Goal: Check status

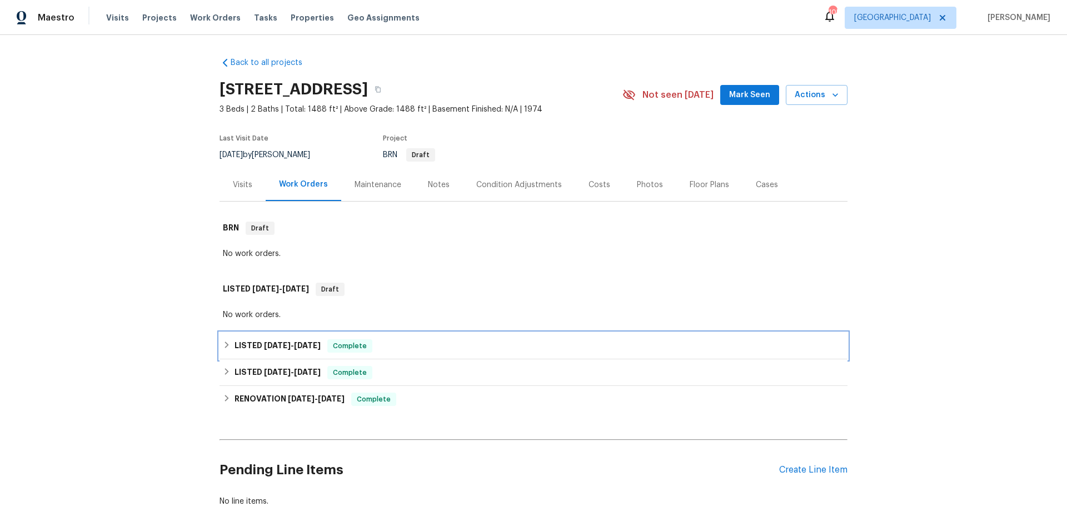
click at [525, 349] on div "LISTED [DATE] - [DATE] Complete" at bounding box center [533, 345] width 621 height 13
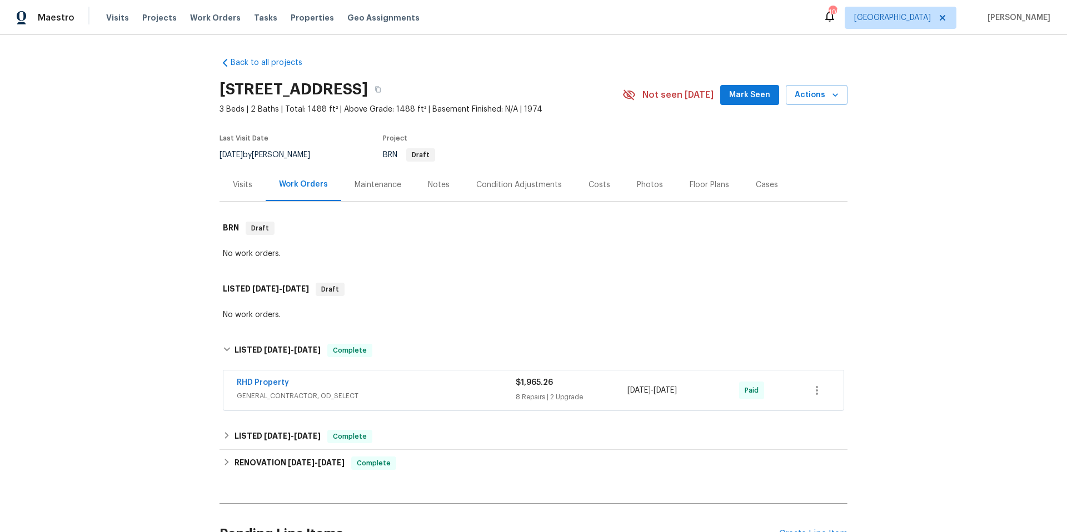
click at [496, 387] on div "RHD Property" at bounding box center [376, 383] width 279 height 13
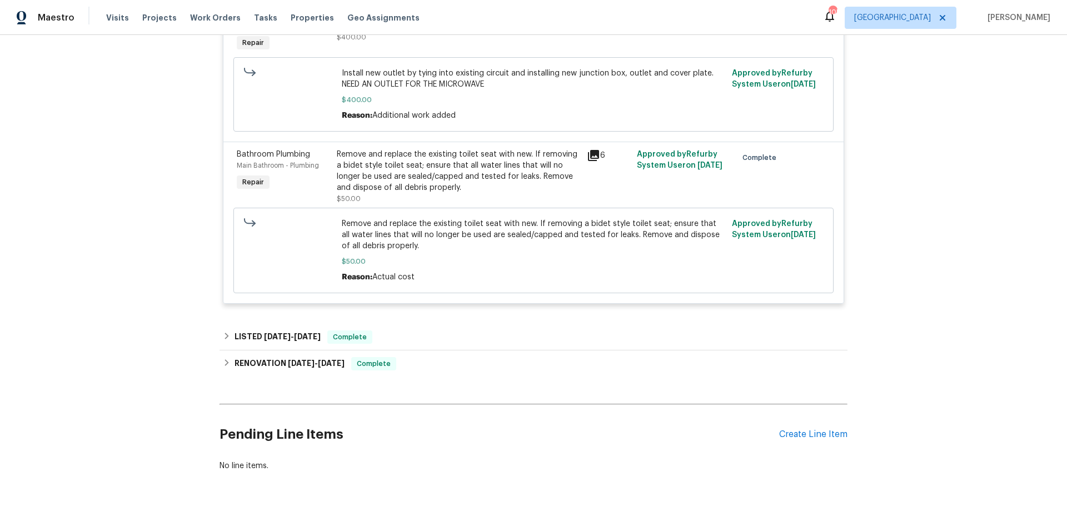
scroll to position [1339, 0]
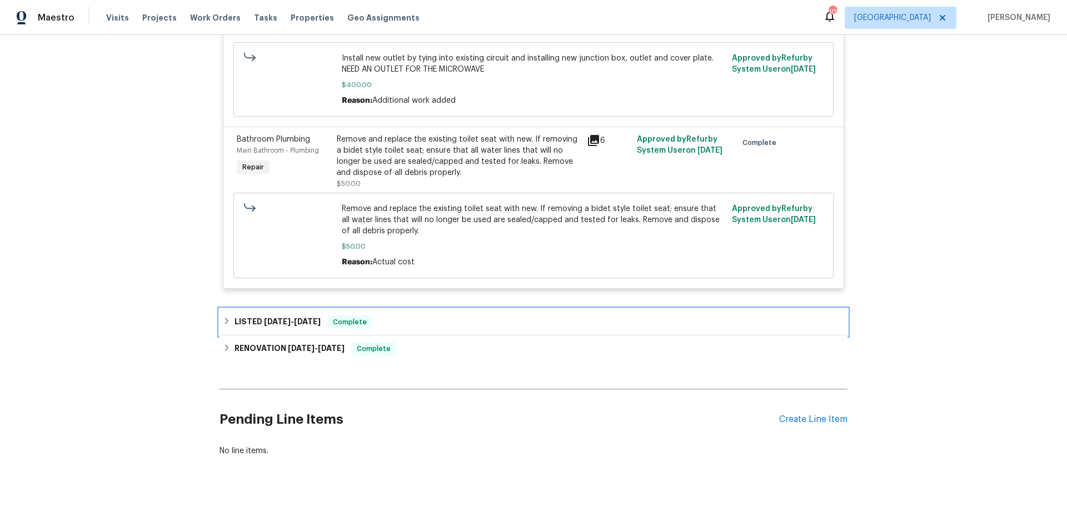
click at [427, 316] on div "LISTED [DATE] - [DATE] Complete" at bounding box center [533, 322] width 621 height 13
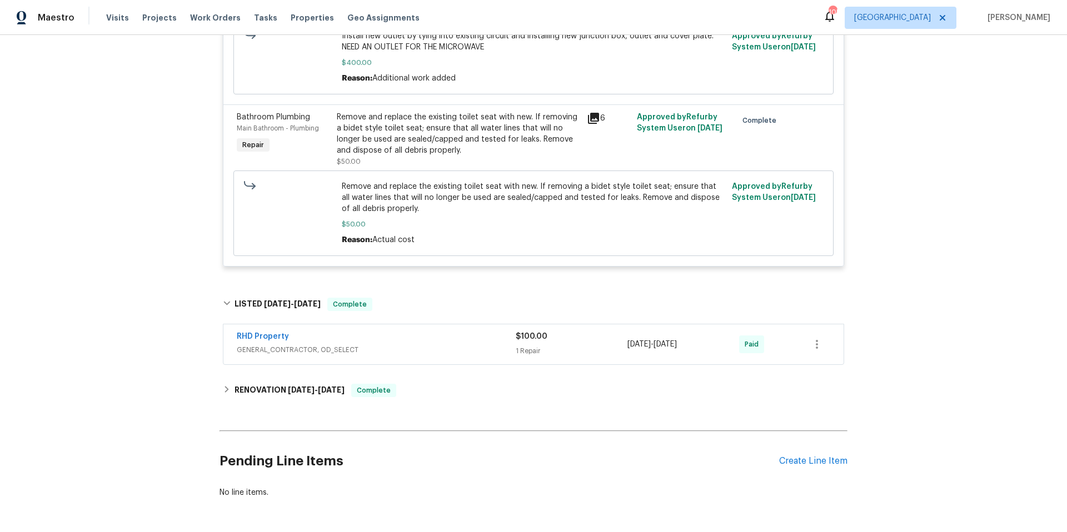
click at [452, 356] on span "GENERAL_CONTRACTOR, OD_SELECT" at bounding box center [376, 349] width 279 height 11
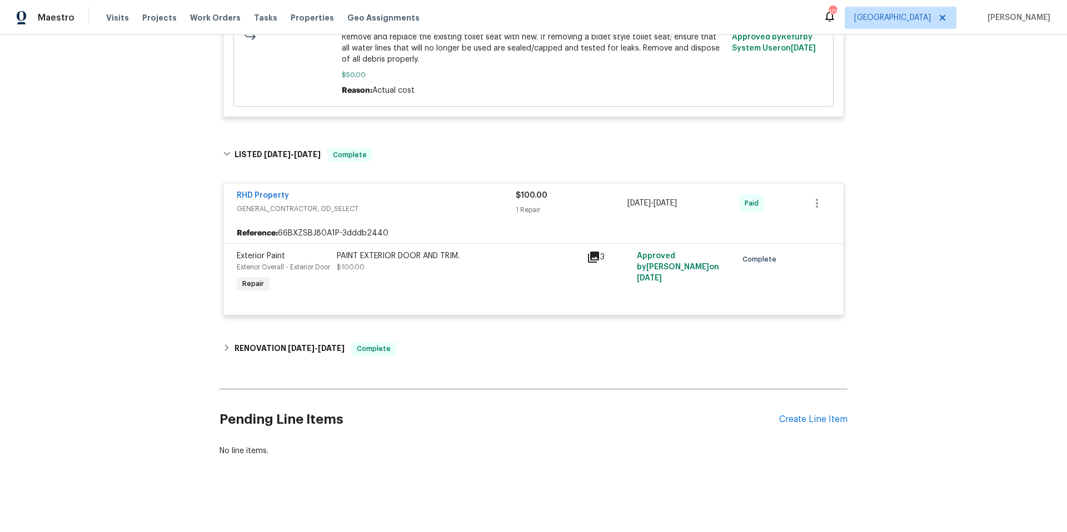
scroll to position [1522, 0]
click at [456, 349] on div "RENOVATION [DATE] - [DATE] Complete" at bounding box center [533, 349] width 628 height 27
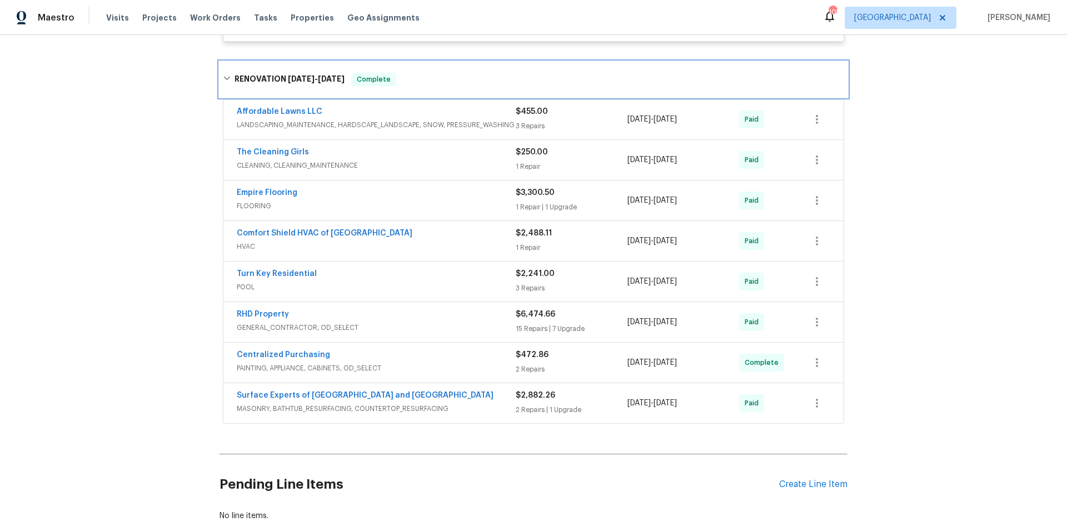
scroll to position [1839, 0]
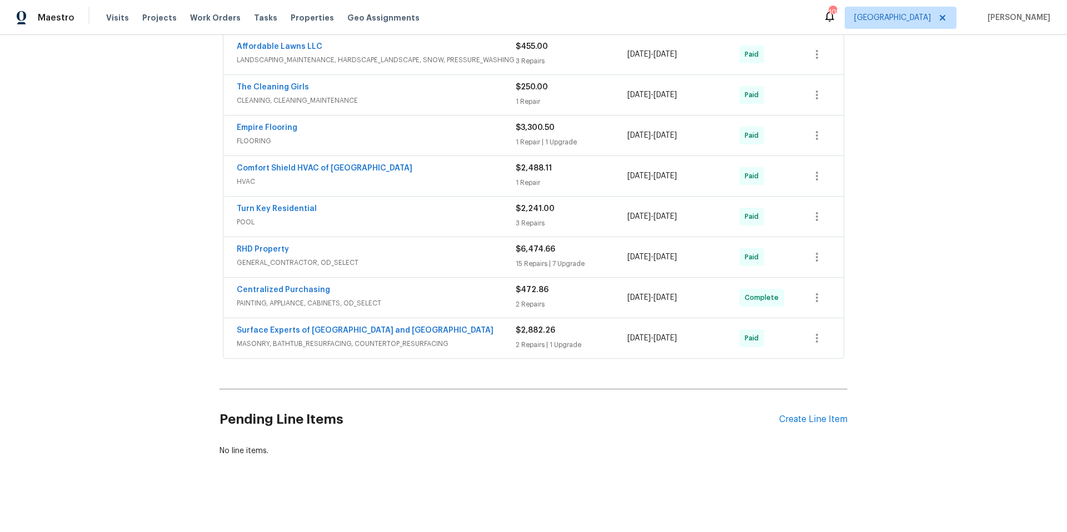
click at [457, 268] on span "GENERAL_CONTRACTOR, OD_SELECT" at bounding box center [376, 262] width 279 height 11
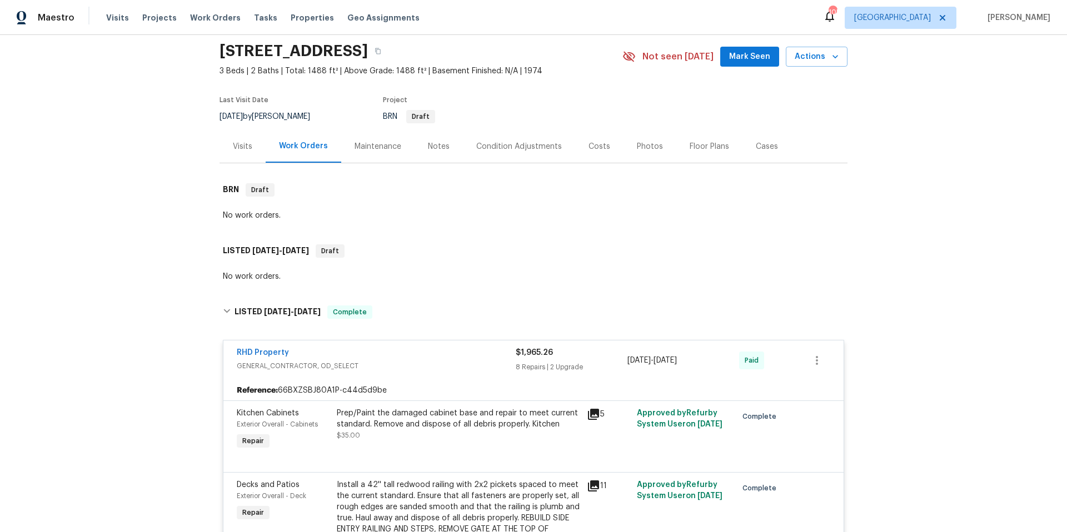
scroll to position [0, 0]
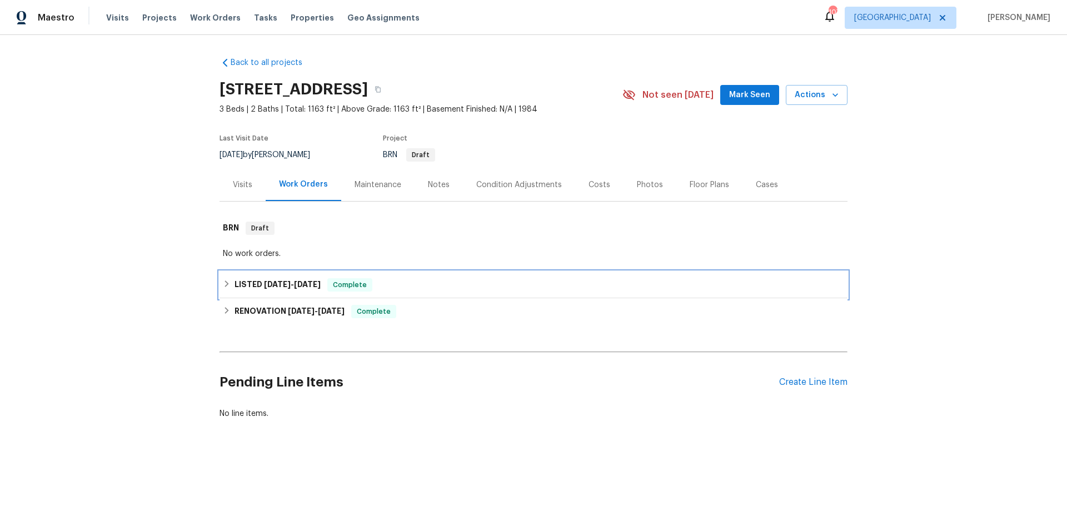
click at [405, 281] on div "LISTED 6/24/25 - 6/25/25 Complete" at bounding box center [533, 284] width 621 height 13
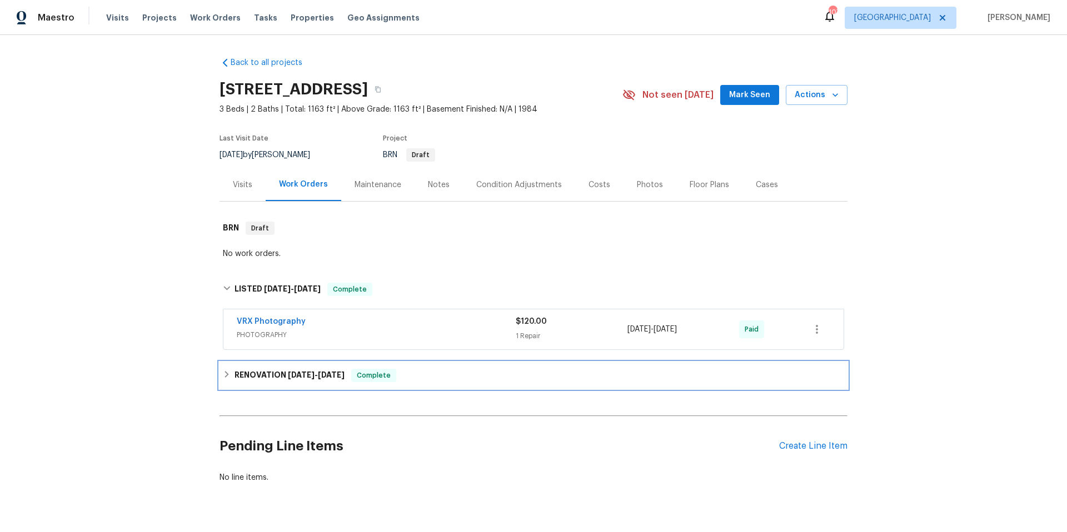
click at [442, 388] on div "RENOVATION 6/10/25 - 6/24/25 Complete" at bounding box center [533, 375] width 628 height 27
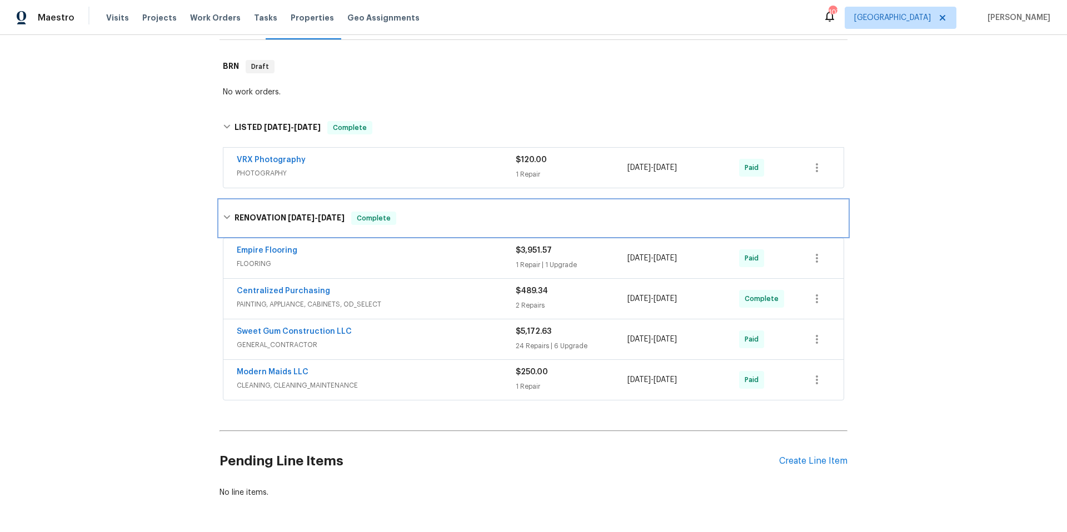
scroll to position [174, 0]
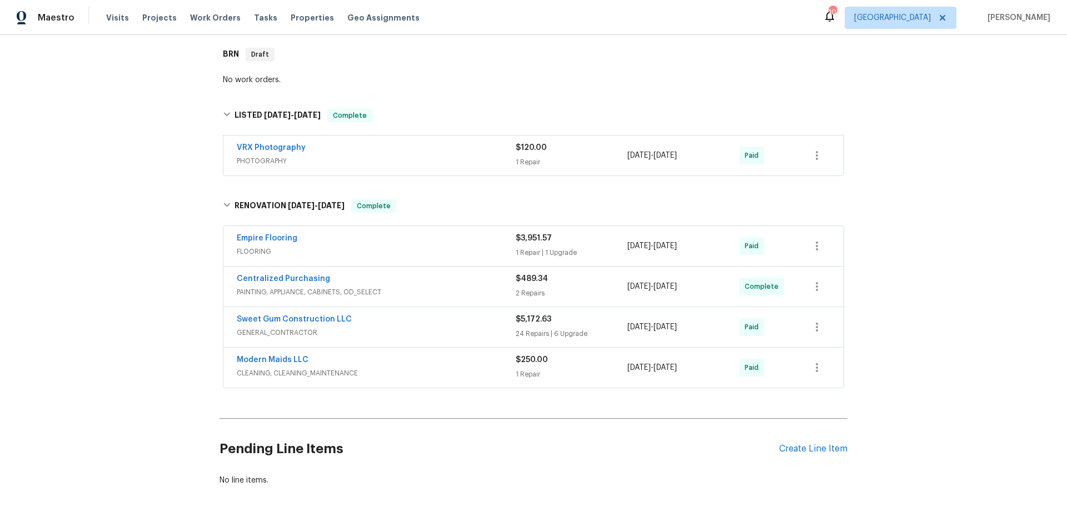
click at [426, 325] on div "Sweet Gum Construction LLC" at bounding box center [376, 320] width 279 height 13
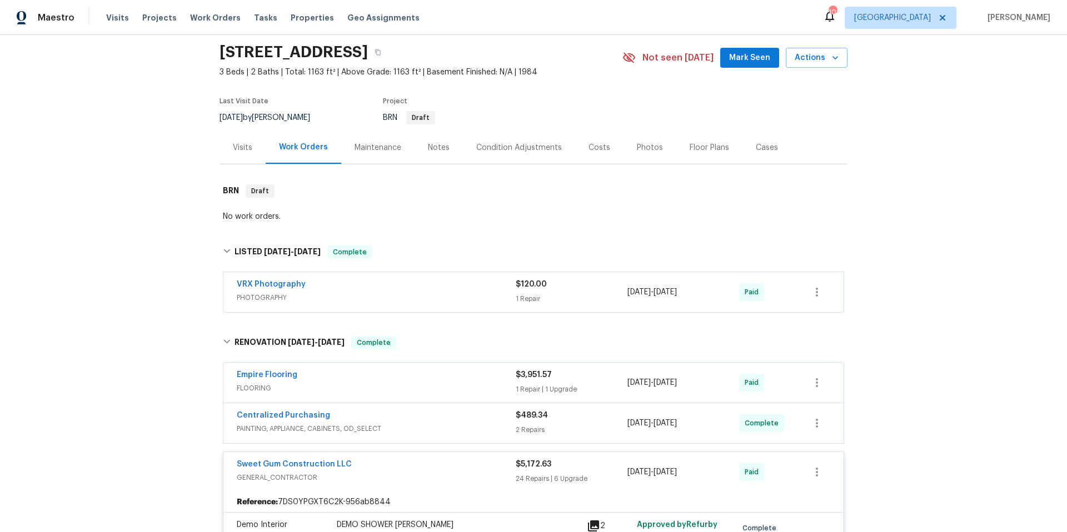
scroll to position [0, 0]
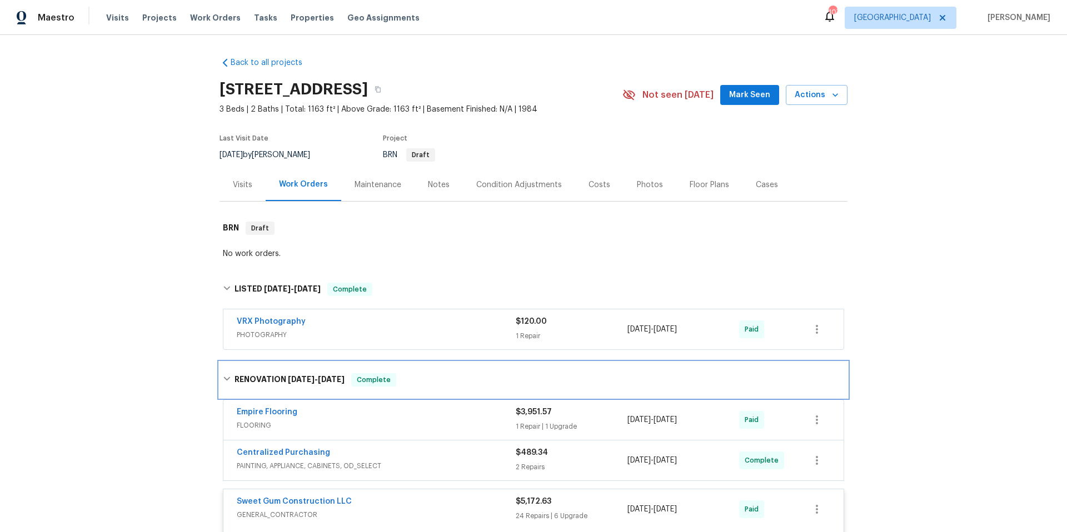
click at [423, 381] on div "RENOVATION 6/10/25 - 6/24/25 Complete" at bounding box center [533, 379] width 621 height 13
